Goal: Find specific page/section: Find specific page/section

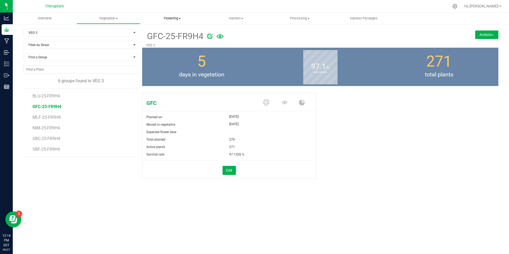
click at [175, 18] on span "Flowering" at bounding box center [172, 18] width 63 height 5
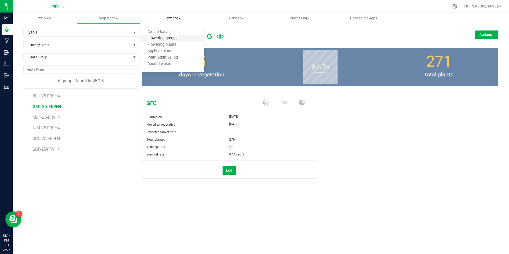
click at [171, 38] on span "Flowering groups" at bounding box center [162, 38] width 44 height 5
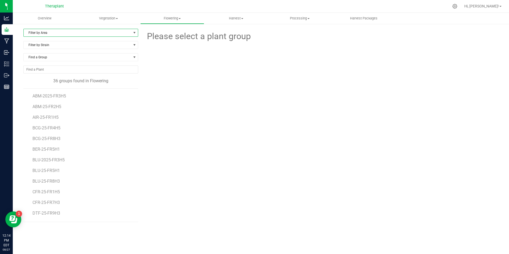
click at [66, 32] on span "Filter by Area" at bounding box center [78, 32] width 108 height 7
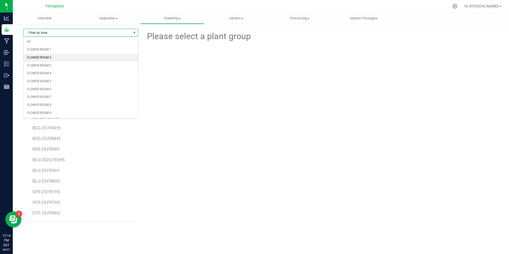
click at [72, 60] on li "FLOWER ROOM 2" at bounding box center [81, 58] width 114 height 8
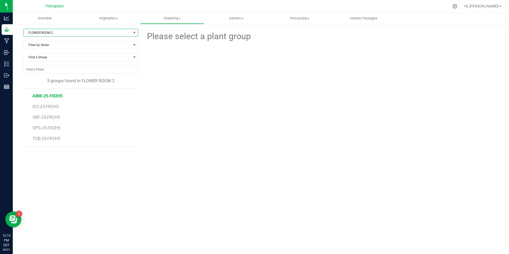
click at [51, 97] on span "ABM-25-FR2H5" at bounding box center [48, 96] width 30 height 5
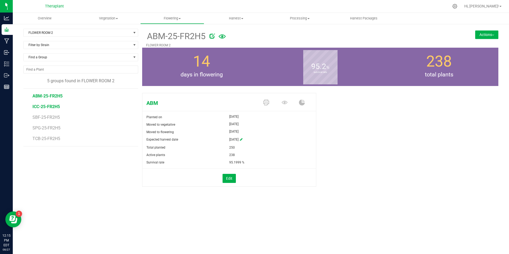
click at [40, 106] on span "ICC-25-FR2H5" at bounding box center [46, 106] width 27 height 5
click at [48, 120] on span "SBF-25-FR2H5" at bounding box center [47, 117] width 29 height 5
click at [47, 127] on span "SPG-25-FR2H5" at bounding box center [47, 127] width 29 height 5
click at [46, 140] on span "TCB-25-FR2H5" at bounding box center [47, 138] width 29 height 5
